Goal: Task Accomplishment & Management: Complete application form

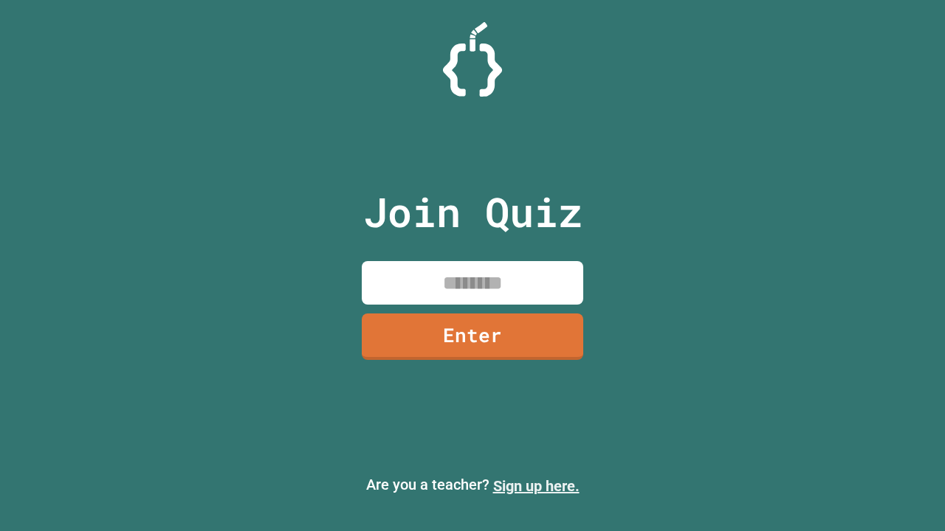
click at [536, 486] on link "Sign up here." at bounding box center [536, 486] width 86 height 18
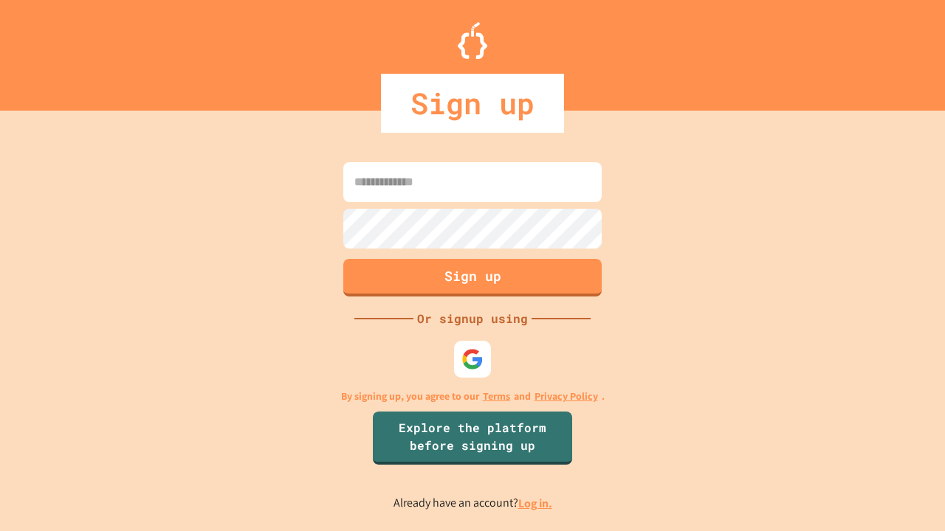
click at [536, 503] on link "Log in." at bounding box center [535, 503] width 34 height 15
